Goal: Task Accomplishment & Management: Use online tool/utility

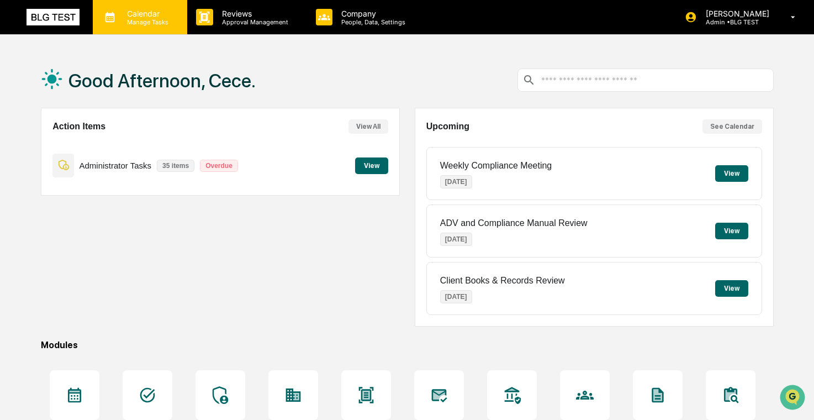
click at [174, 27] on div "Calendar Manage Tasks" at bounding box center [140, 17] width 94 height 34
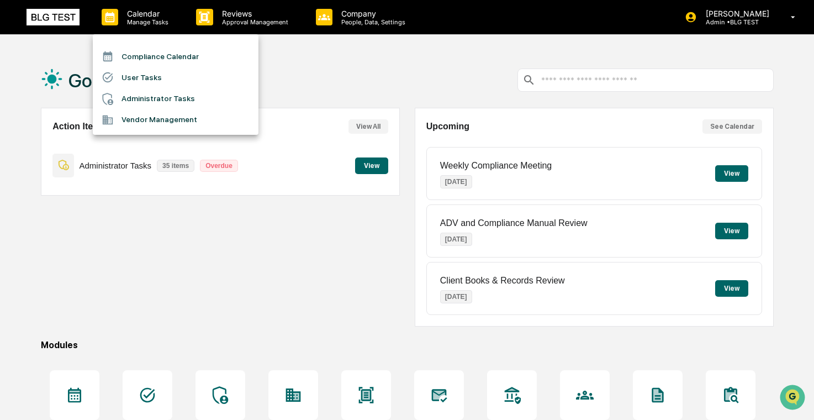
click at [163, 73] on li "User Tasks" at bounding box center [176, 77] width 166 height 21
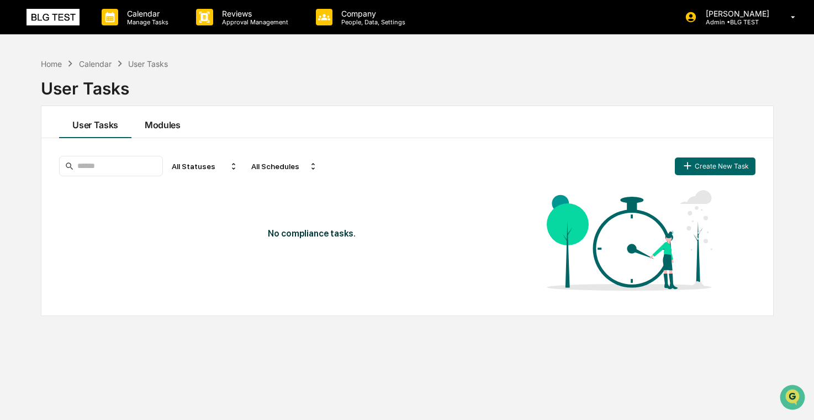
click at [155, 124] on button "Modules" at bounding box center [162, 122] width 62 height 32
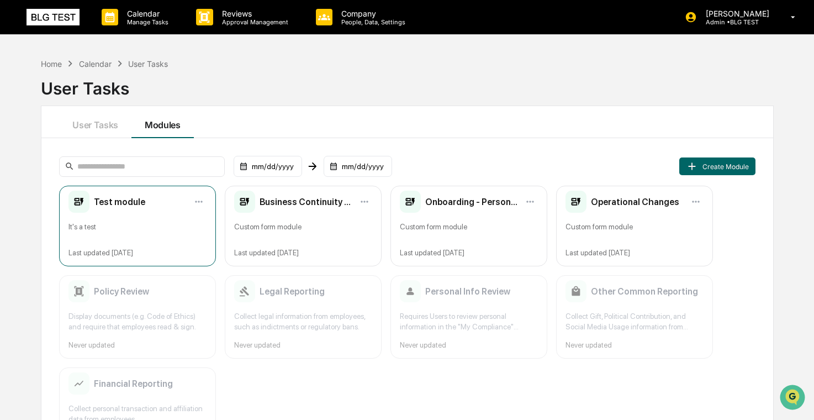
click at [150, 241] on div "Test module It's a test Last updated [DATE]" at bounding box center [137, 226] width 157 height 81
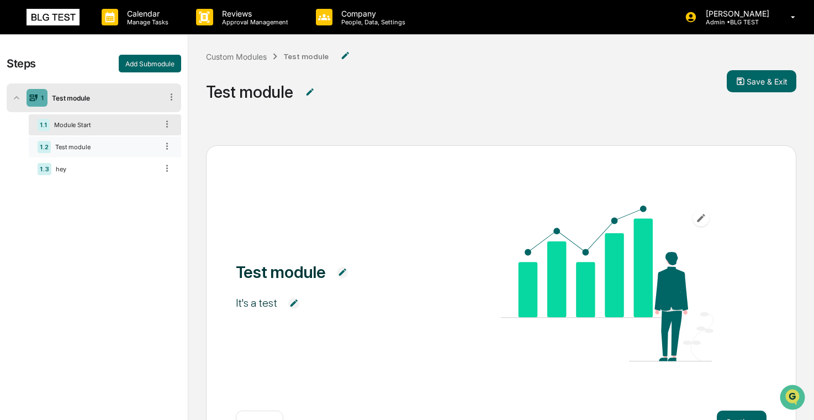
click at [124, 139] on div "1.2 Test module" at bounding box center [105, 146] width 152 height 21
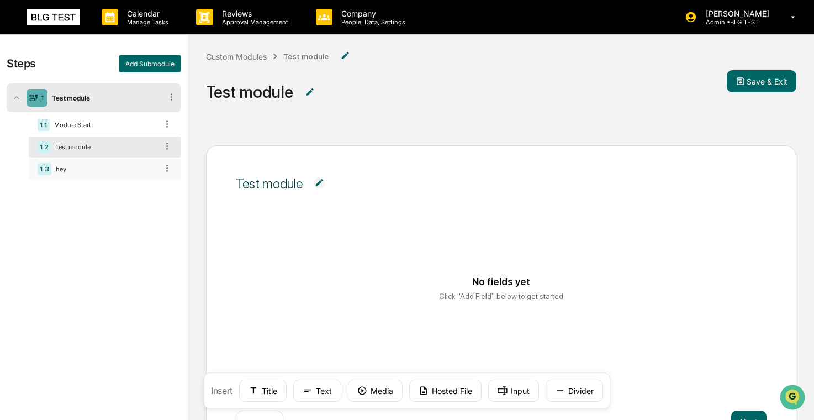
click at [118, 174] on div "1.3 hey" at bounding box center [105, 168] width 152 height 21
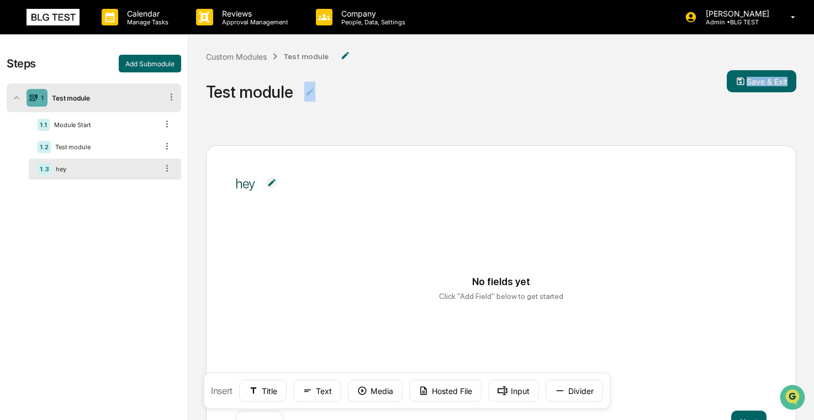
drag, startPoint x: 811, startPoint y: 108, endPoint x: 427, endPoint y: 121, distance: 384.0
click at [427, 121] on div "Custom Modules Test module Test module Save & Exit" at bounding box center [501, 81] width 626 height 93
click at [494, 122] on div "Custom Modules Test module Test module Save & Exit" at bounding box center [501, 81] width 626 height 93
